Goal: Information Seeking & Learning: Understand process/instructions

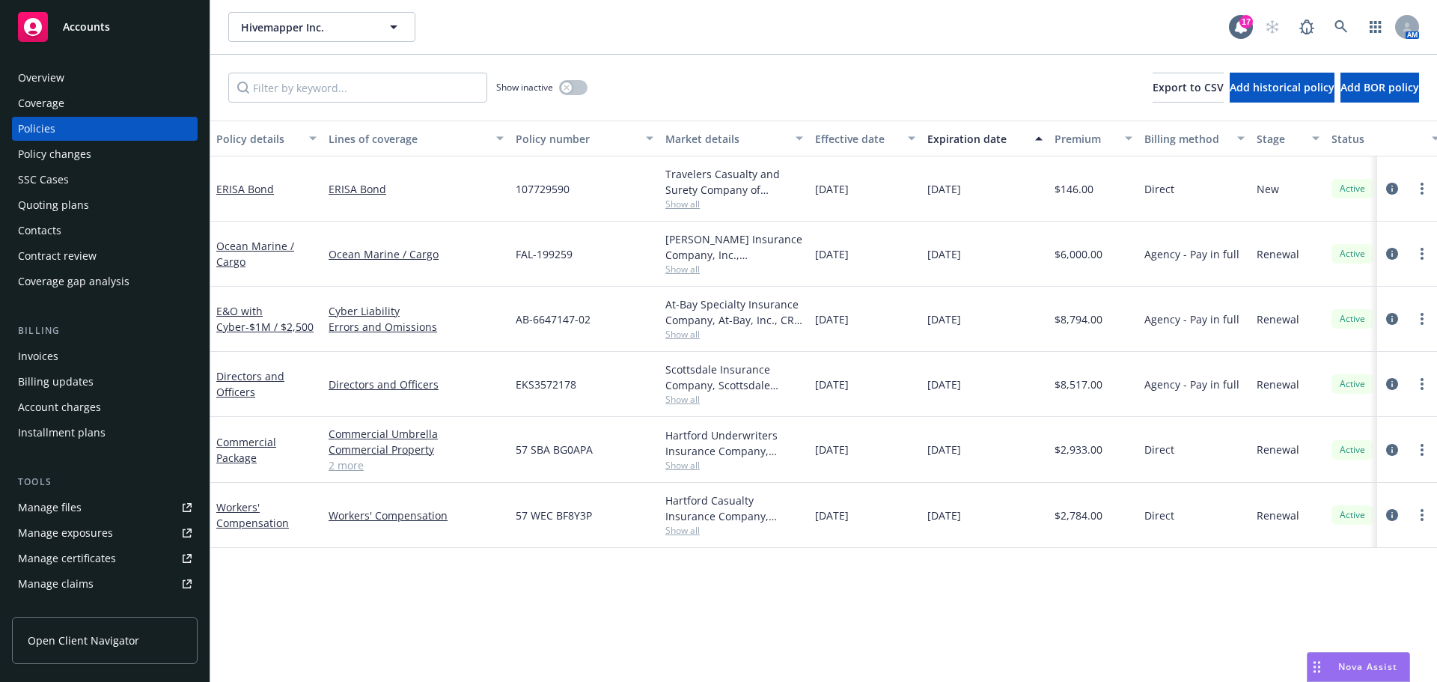
click at [100, 146] on div "Policy changes" at bounding box center [105, 154] width 174 height 24
